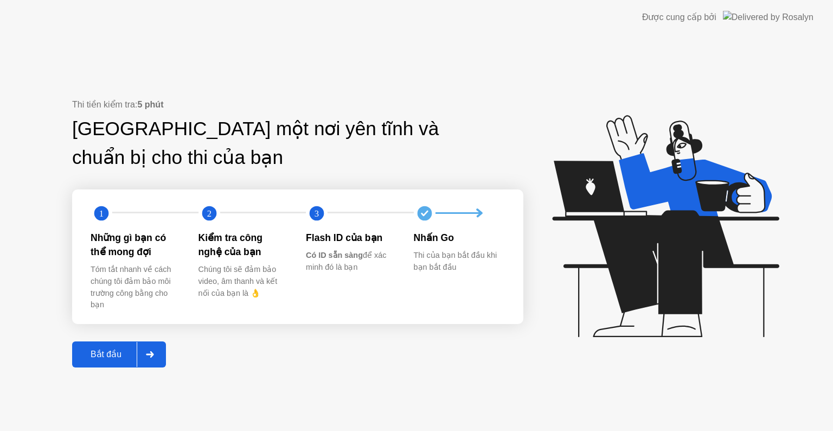
click at [162, 352] on div at bounding box center [150, 354] width 26 height 25
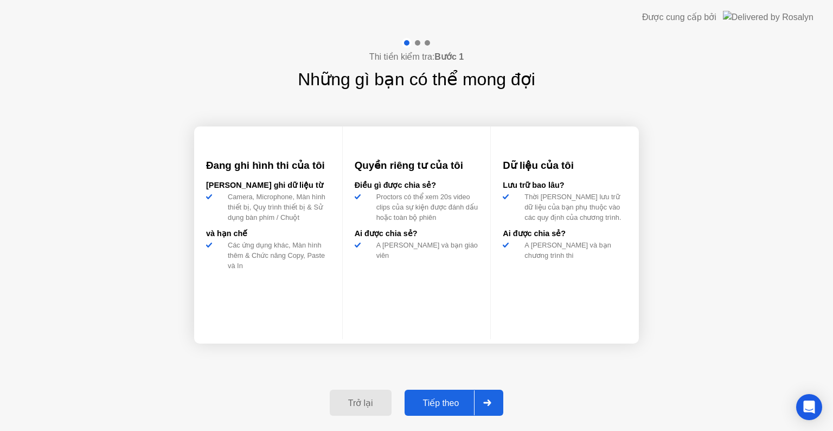
click at [495, 401] on div at bounding box center [487, 402] width 26 height 25
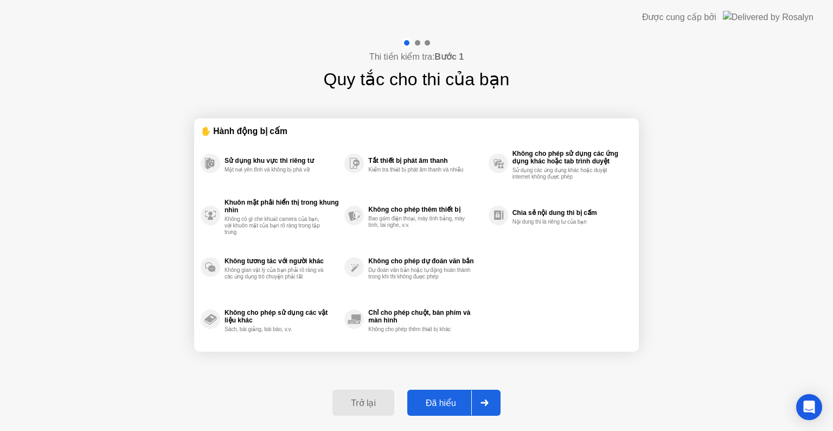
click at [495, 401] on div at bounding box center [484, 402] width 26 height 25
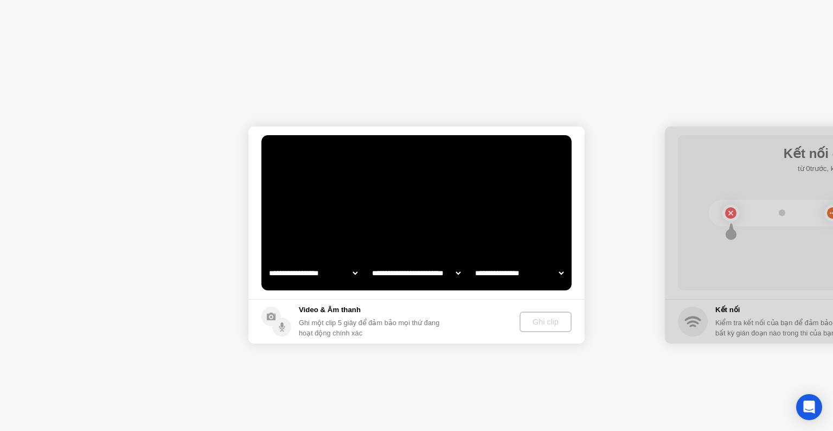
select select "**********"
select select "*******"
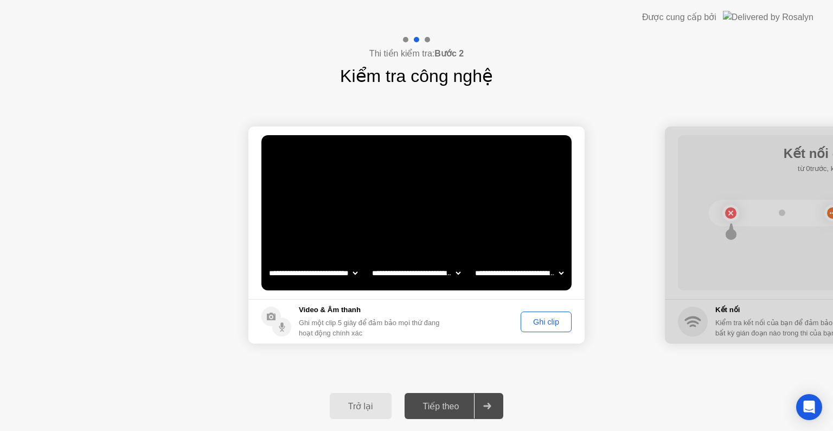
click at [547, 318] on div "Ghi clip" at bounding box center [546, 321] width 43 height 9
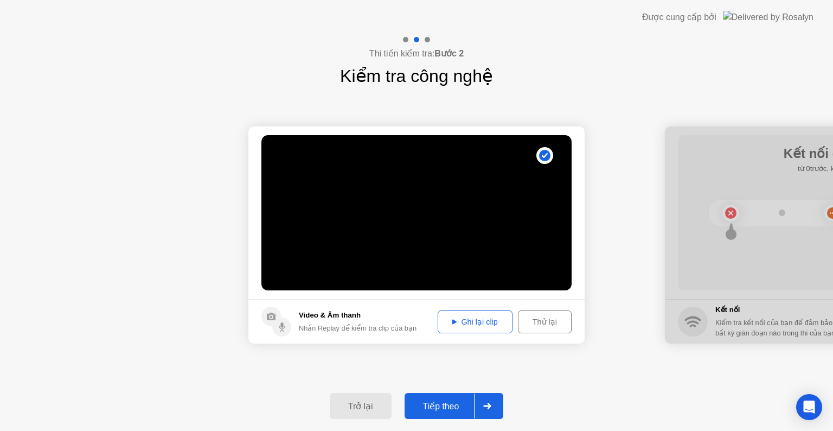
click at [493, 402] on div at bounding box center [487, 405] width 26 height 25
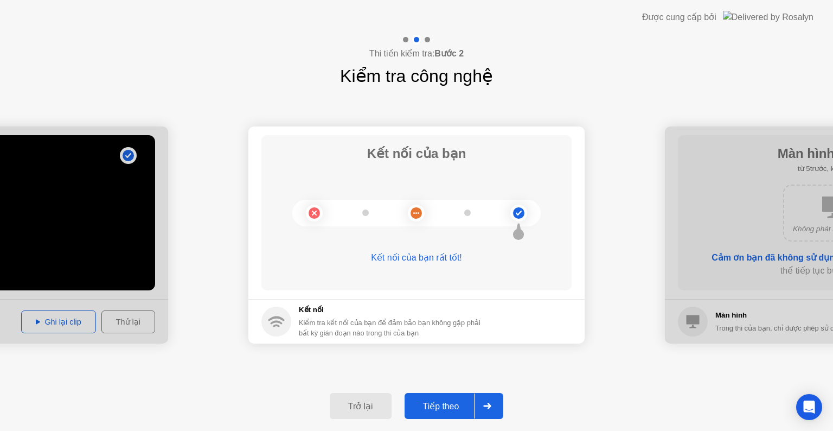
click at [494, 400] on div at bounding box center [487, 405] width 26 height 25
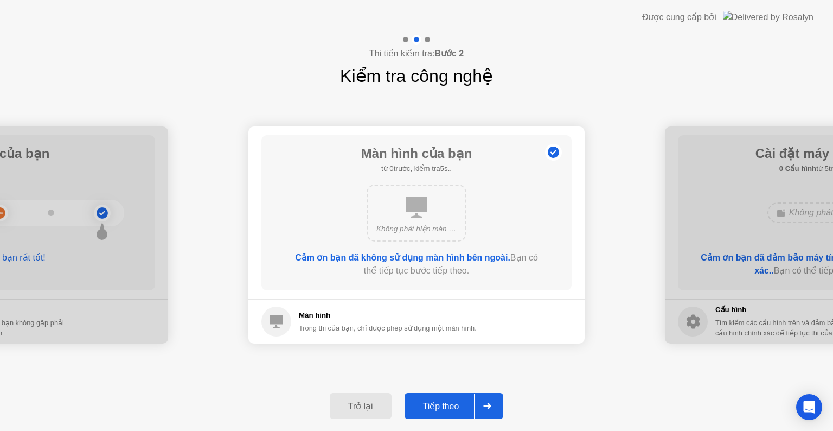
click at [494, 400] on div at bounding box center [487, 405] width 26 height 25
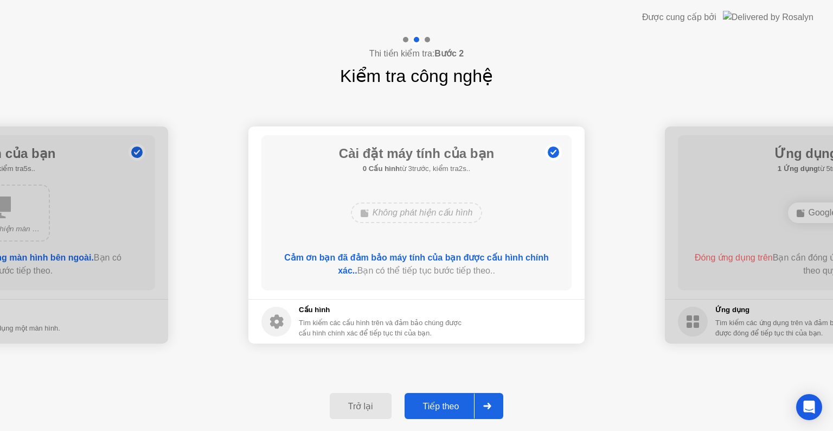
click at [494, 400] on div at bounding box center [487, 405] width 26 height 25
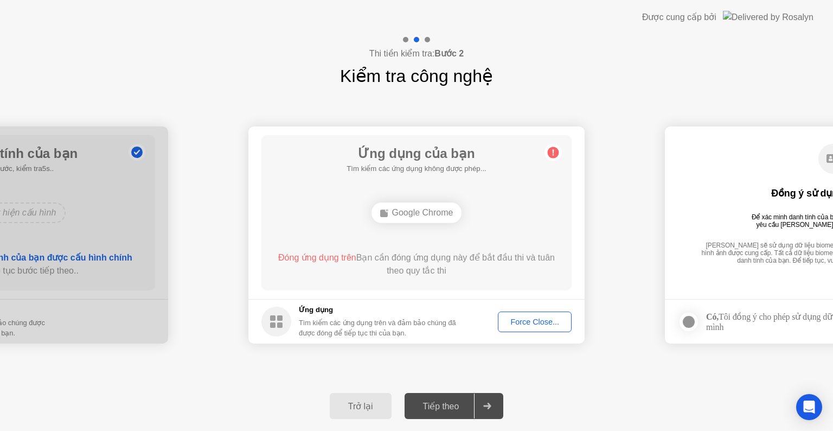
click at [546, 324] on div "Force Close..." at bounding box center [535, 321] width 66 height 9
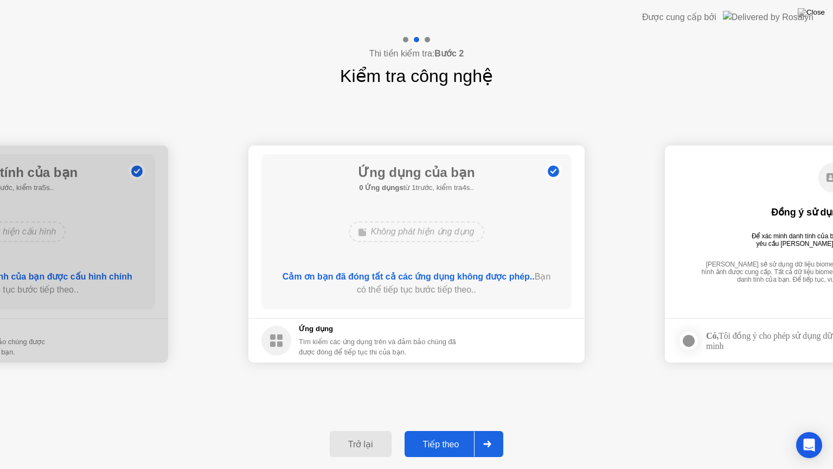
click at [493, 430] on div at bounding box center [487, 443] width 26 height 25
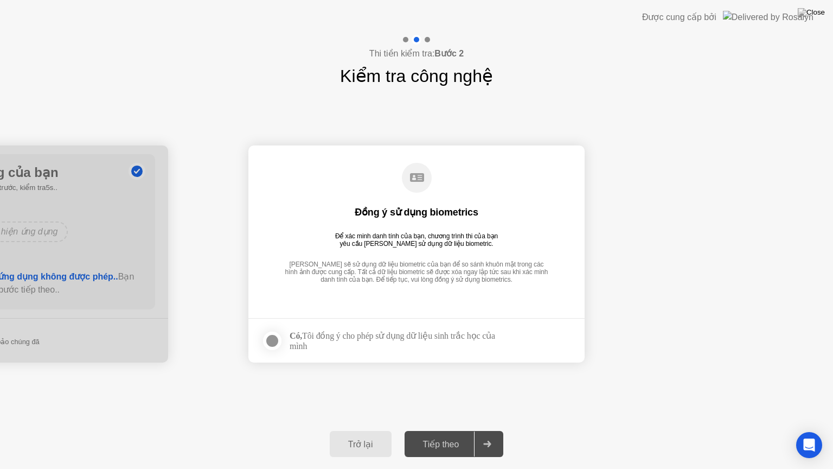
click at [493, 430] on div at bounding box center [487, 443] width 26 height 25
click at [268, 343] on div at bounding box center [272, 340] width 13 height 13
click at [482, 430] on div at bounding box center [487, 443] width 26 height 25
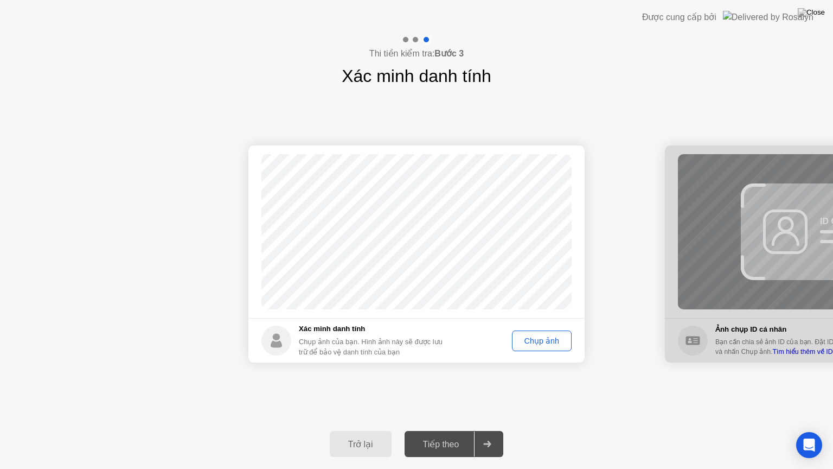
click at [543, 343] on div "Chụp ảnh" at bounding box center [542, 340] width 52 height 9
click at [487, 430] on icon at bounding box center [487, 443] width 8 height 7
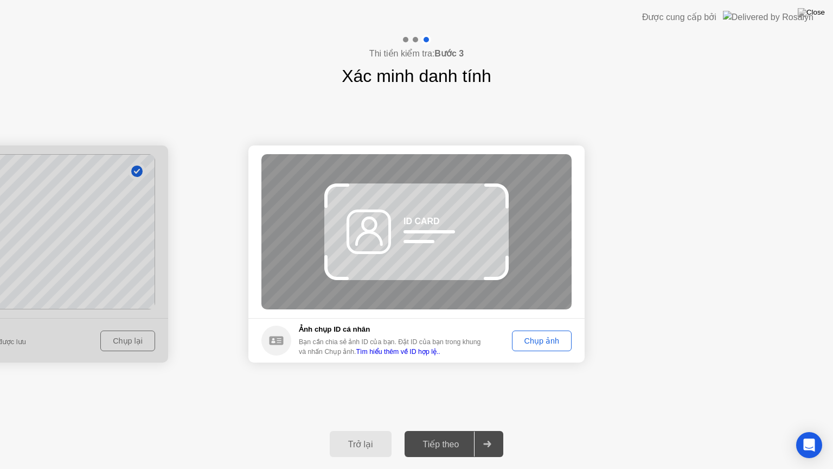
click at [536, 343] on div "Chụp ảnh" at bounding box center [542, 340] width 52 height 9
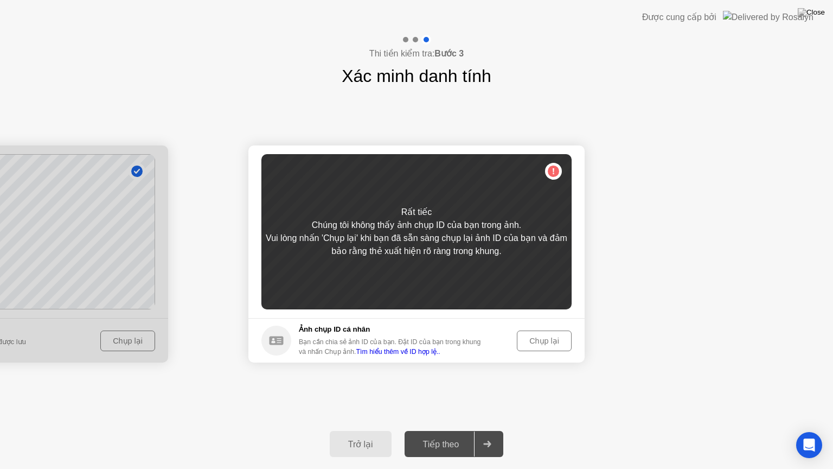
click at [541, 340] on div "Chụp lại" at bounding box center [544, 340] width 47 height 9
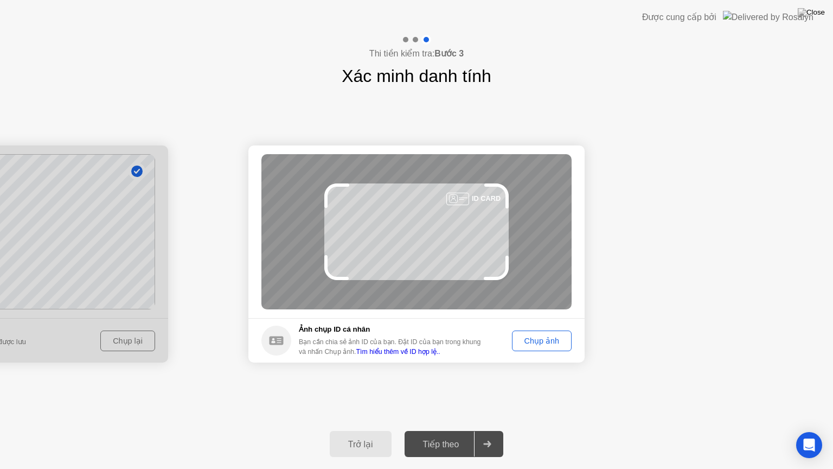
click at [541, 340] on div "Chụp ảnh" at bounding box center [542, 340] width 52 height 9
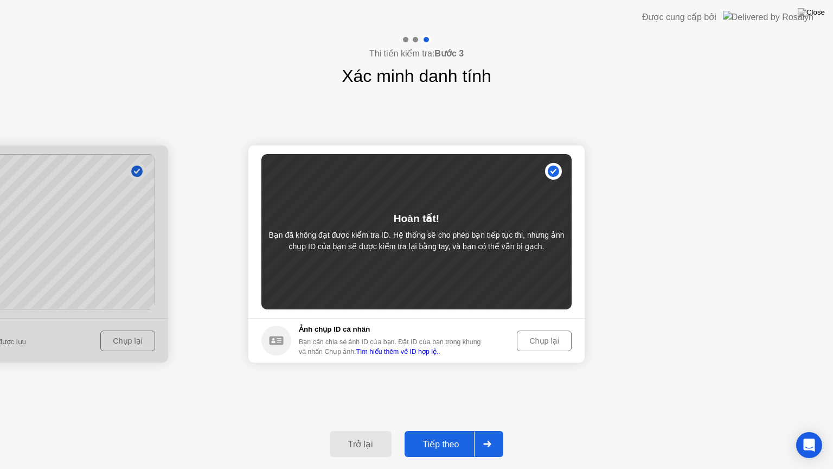
click at [486, 430] on icon at bounding box center [487, 443] width 8 height 7
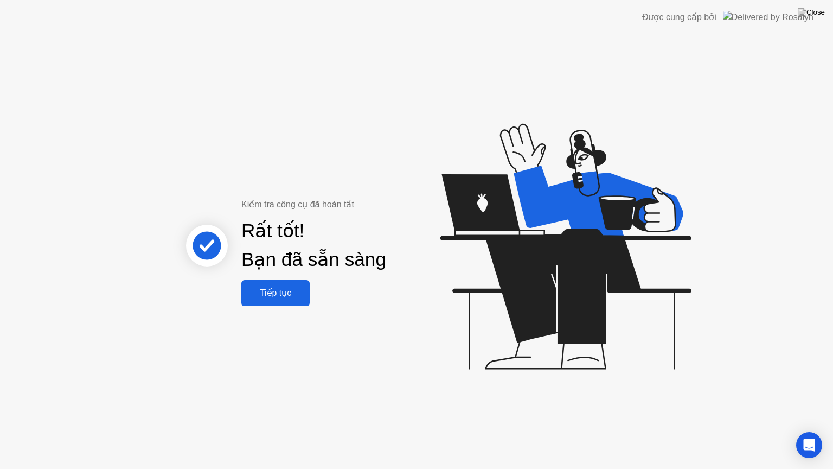
click at [293, 285] on button "Tiếp tục" at bounding box center [275, 293] width 68 height 26
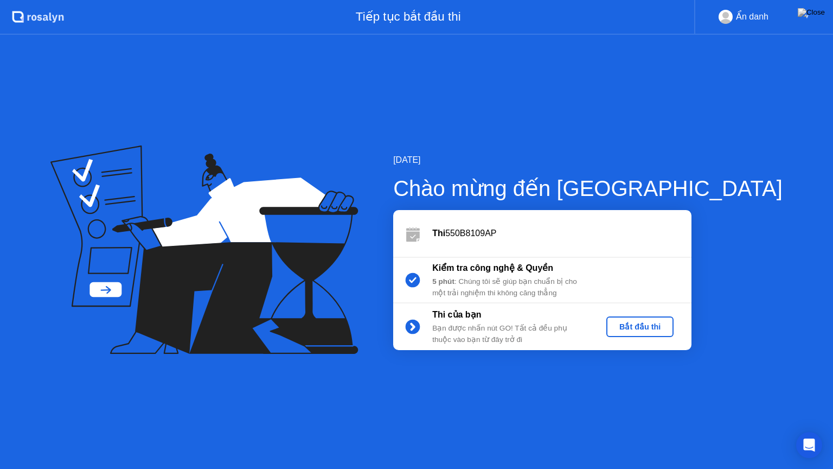
click at [669, 327] on div "Bắt đầu thi" at bounding box center [640, 326] width 59 height 9
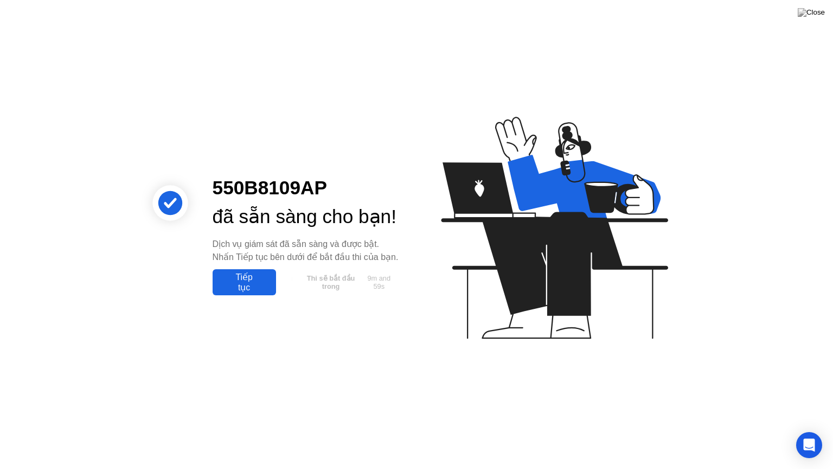
click at [263, 292] on div "Tiếp tục" at bounding box center [244, 282] width 57 height 21
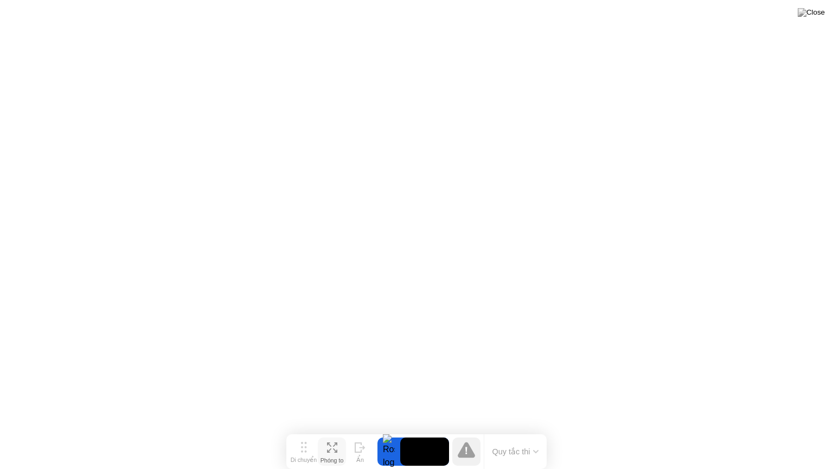
click at [332, 430] on div "Phóng to" at bounding box center [332, 460] width 23 height 7
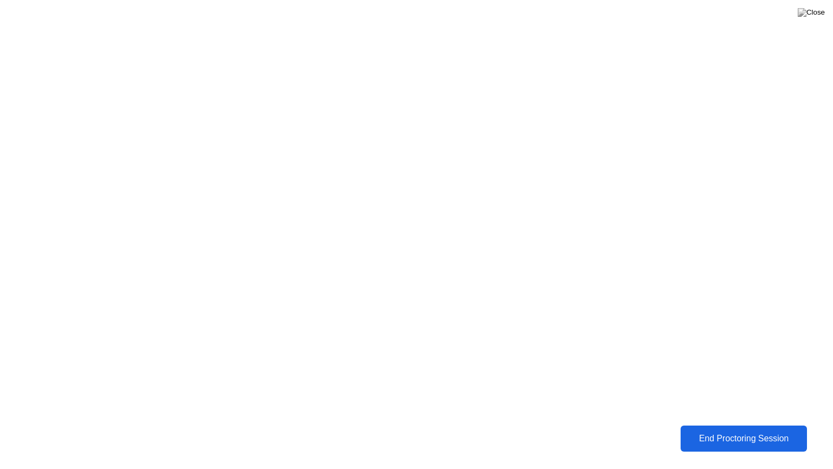
click at [729, 430] on button "End Proctoring Session" at bounding box center [744, 438] width 127 height 26
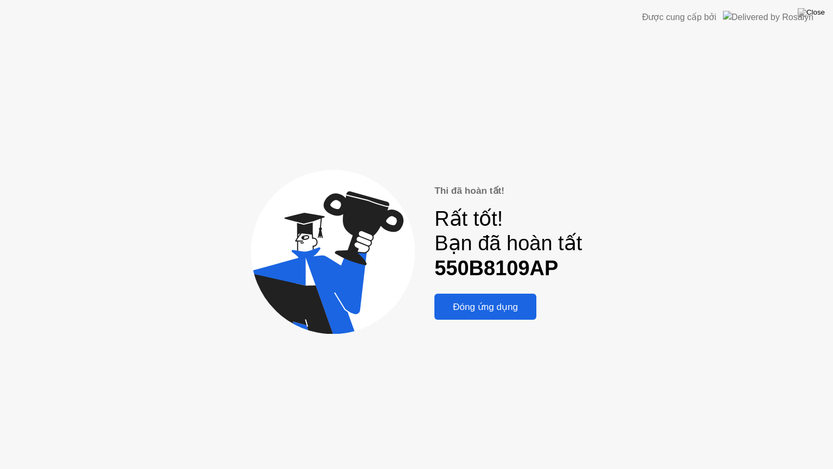
drag, startPoint x: 108, startPoint y: 78, endPoint x: 474, endPoint y: 130, distance: 369.2
click at [465, 123] on div "Thi đã hoàn tất! Rất tốt! Bạn đã hoàn tất 550B8109AP Đóng ứng dụng" at bounding box center [416, 252] width 833 height 434
drag, startPoint x: 172, startPoint y: 118, endPoint x: 493, endPoint y: 155, distance: 323.2
click at [493, 154] on div "Thi đã hoàn tất! Rất tốt! Bạn đã hoàn tất 550B8109AP Đóng ứng dụng" at bounding box center [416, 252] width 833 height 434
click at [758, 143] on div "Thi đã hoàn tất! Rất tốt! Bạn đã hoàn tất 550B8109AP Đóng ứng dụng" at bounding box center [416, 252] width 833 height 434
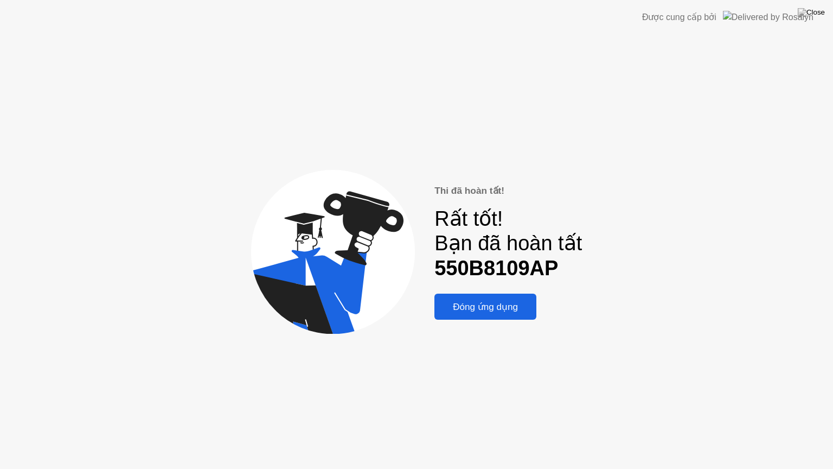
click at [778, 69] on div "Thi đã hoàn tất! Rất tốt! Bạn đã hoàn tất 550B8109AP Đóng ứng dụng" at bounding box center [416, 252] width 833 height 434
click at [816, 17] on img at bounding box center [811, 12] width 27 height 9
